Goal: Transaction & Acquisition: Purchase product/service

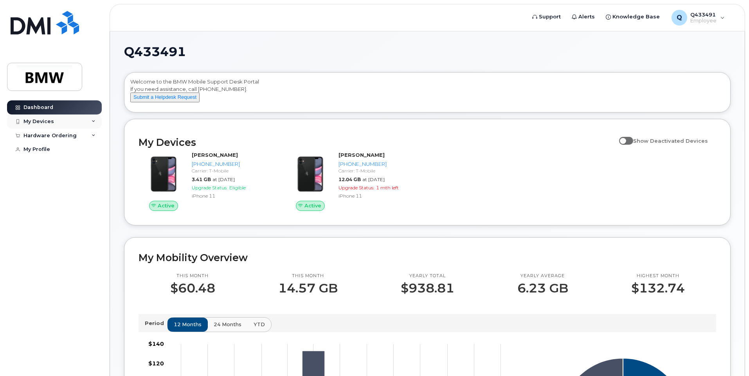
click at [73, 126] on div "My Devices" at bounding box center [54, 121] width 95 height 14
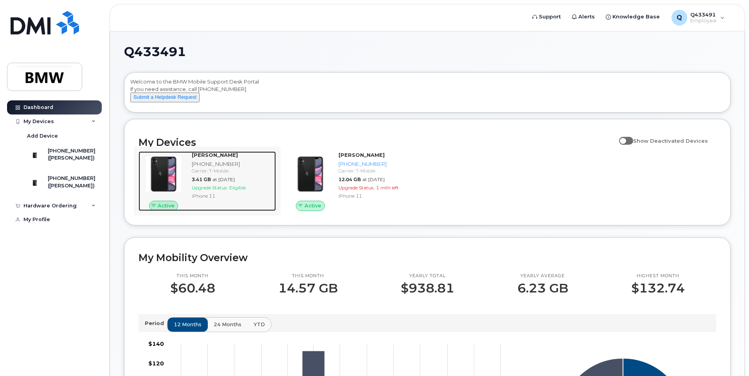
click at [207, 182] on span "3.41 GB" at bounding box center [201, 179] width 19 height 6
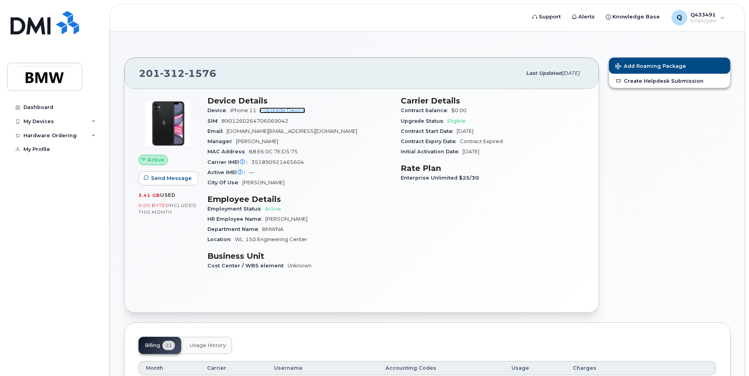
click at [302, 109] on link "+ Upgrade Device" at bounding box center [283, 110] width 46 height 6
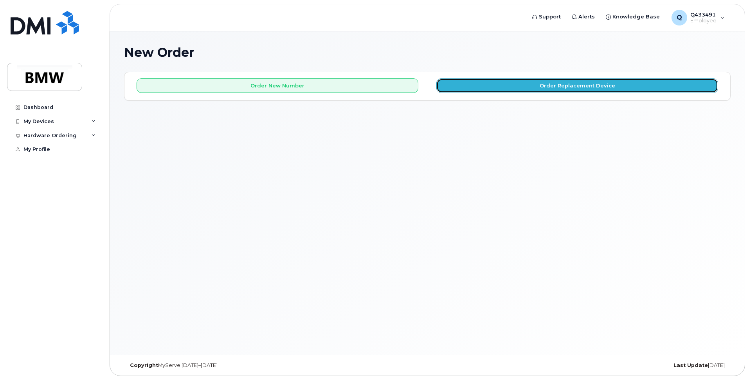
click at [556, 90] on button "Order Replacement Device" at bounding box center [578, 85] width 282 height 14
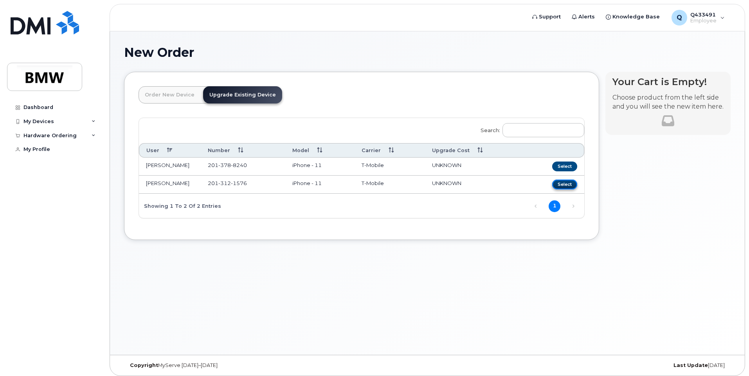
click at [563, 185] on button "Select" at bounding box center [564, 184] width 25 height 10
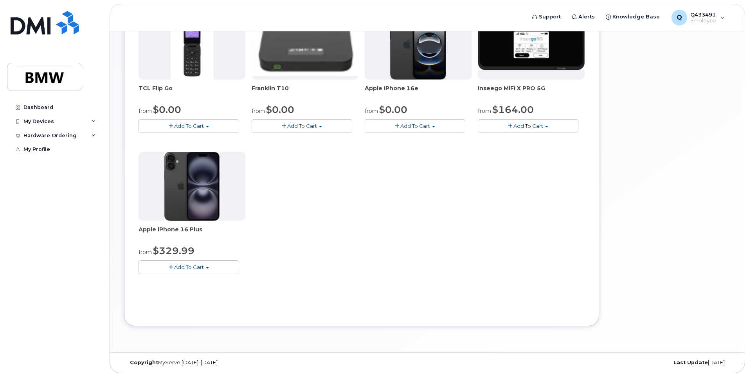
scroll to position [202, 0]
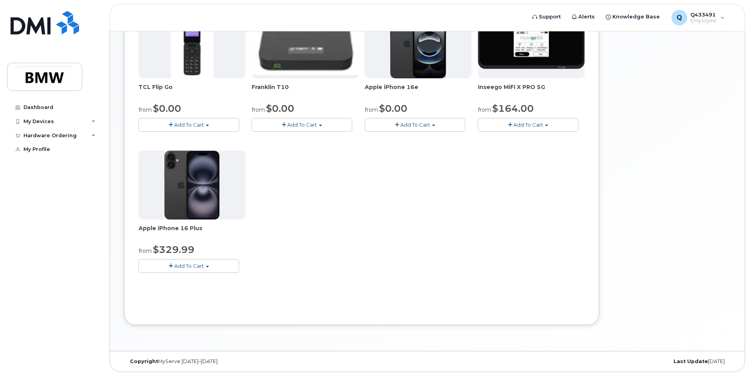
click at [191, 199] on img at bounding box center [191, 184] width 55 height 69
click at [179, 265] on span "Add To Cart" at bounding box center [189, 265] width 30 height 6
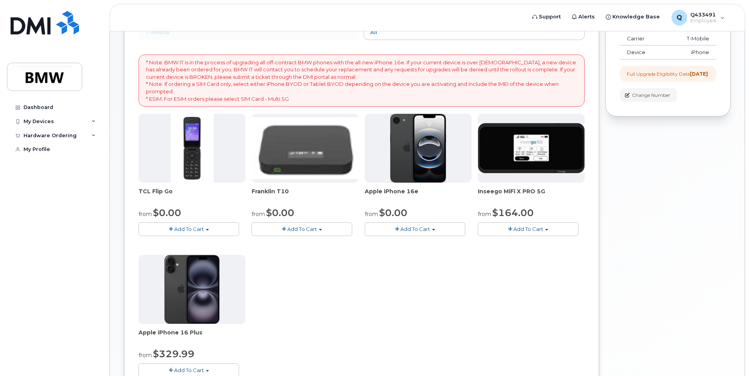
scroll to position [175, 0]
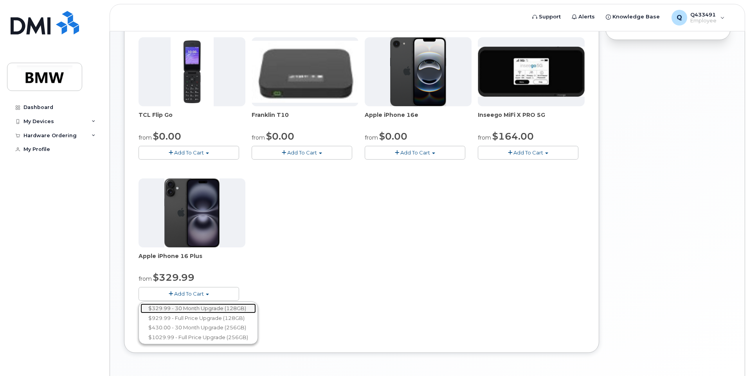
click at [231, 306] on link "$329.99 - 30 Month Upgrade (128GB)" at bounding box center [199, 308] width 116 height 10
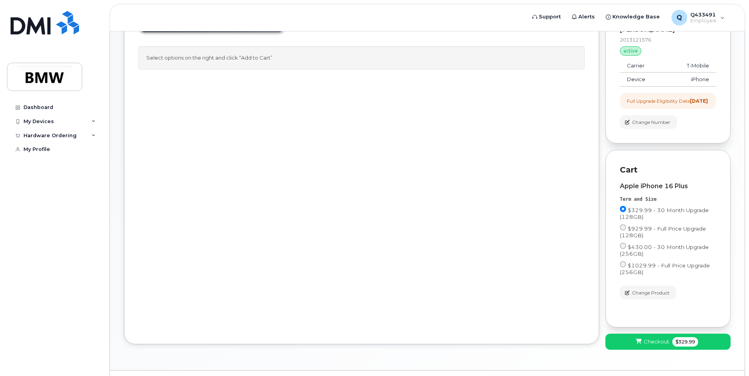
scroll to position [61, 0]
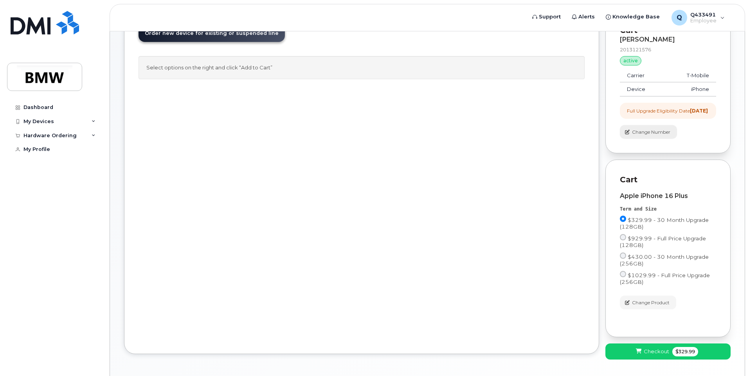
click at [663, 134] on button "Change Number" at bounding box center [648, 132] width 57 height 14
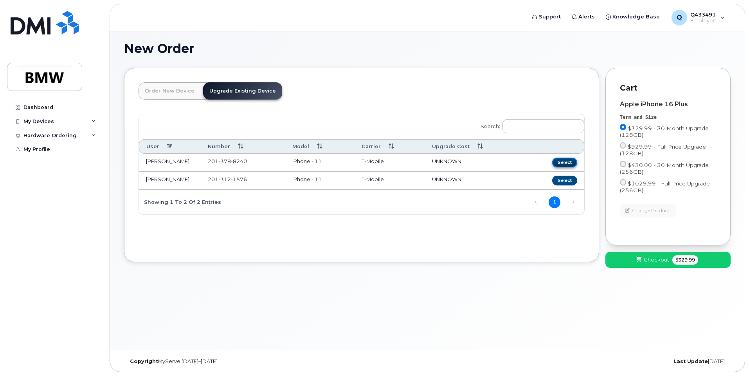
click at [567, 163] on button "Select" at bounding box center [564, 162] width 25 height 10
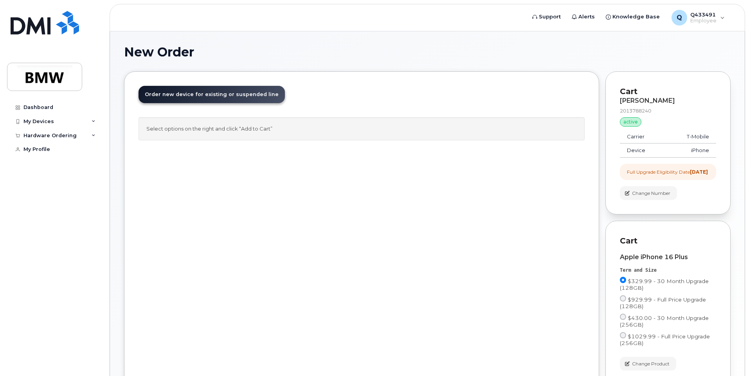
scroll to position [0, 0]
